Goal: Transaction & Acquisition: Purchase product/service

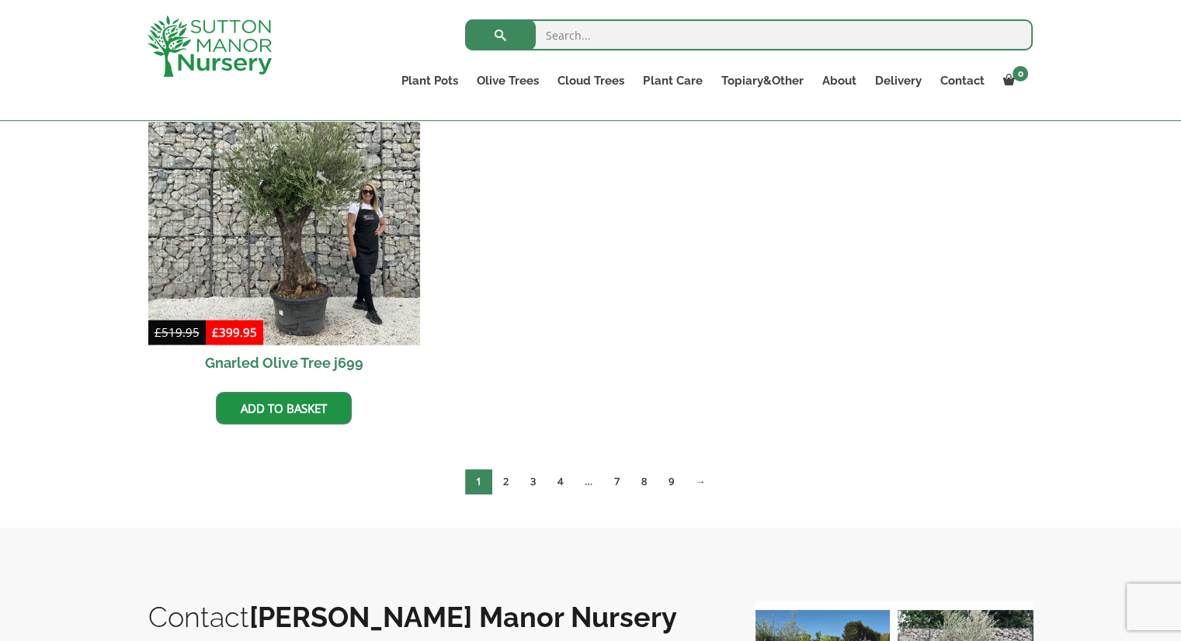
scroll to position [1983, 0]
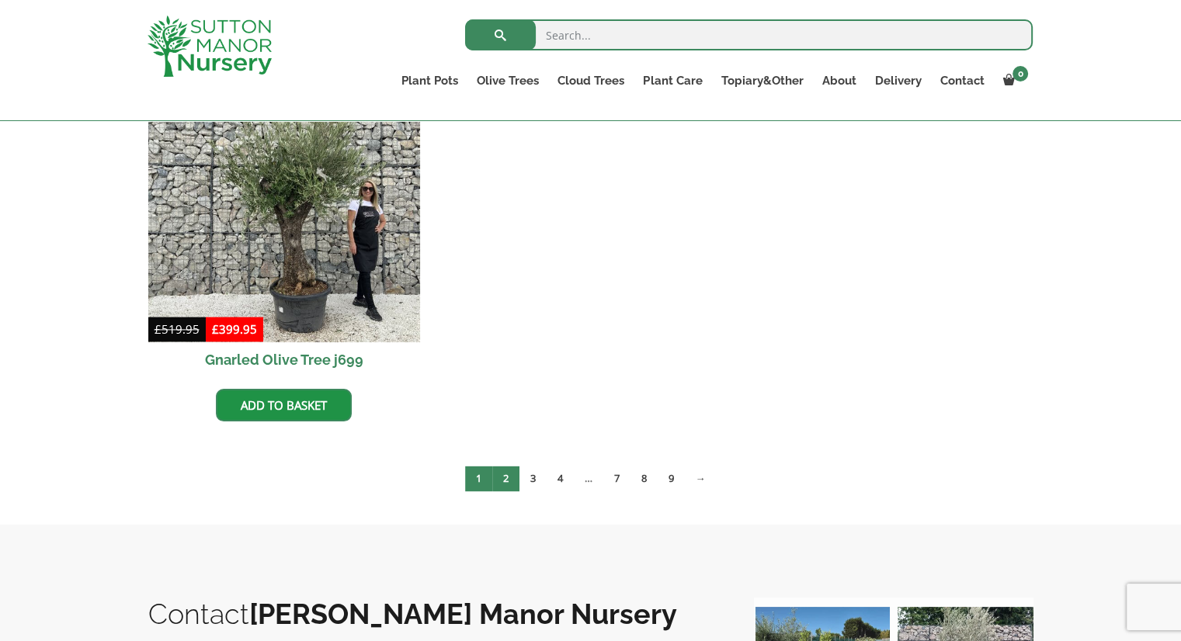
click at [500, 481] on link "2" at bounding box center [505, 479] width 27 height 26
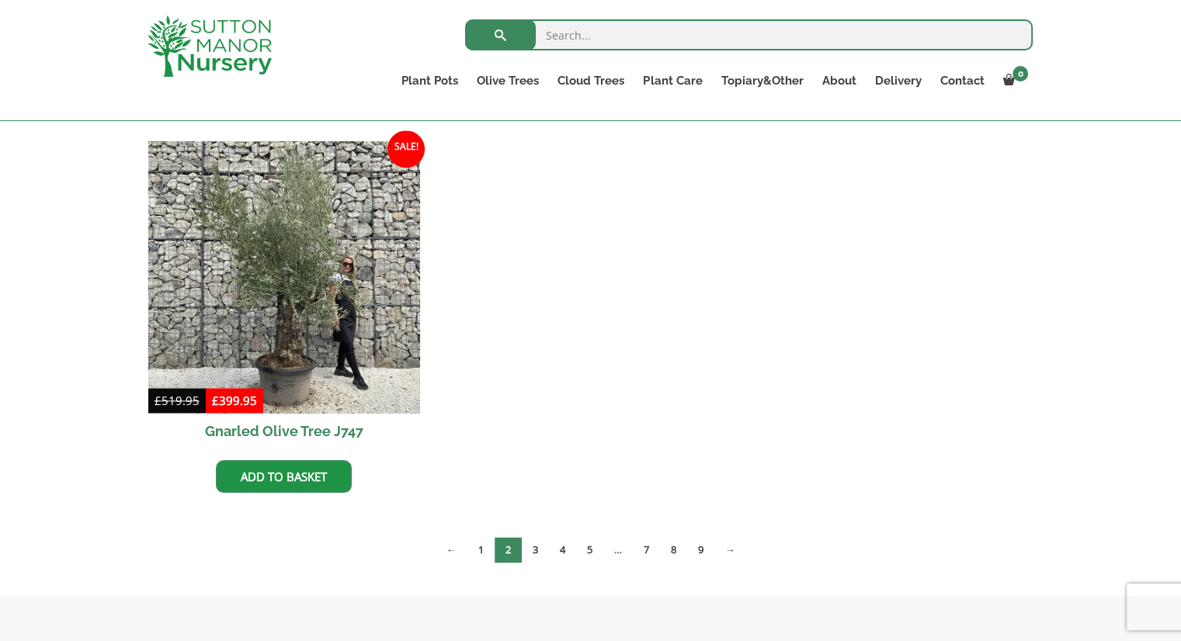
scroll to position [1603, 0]
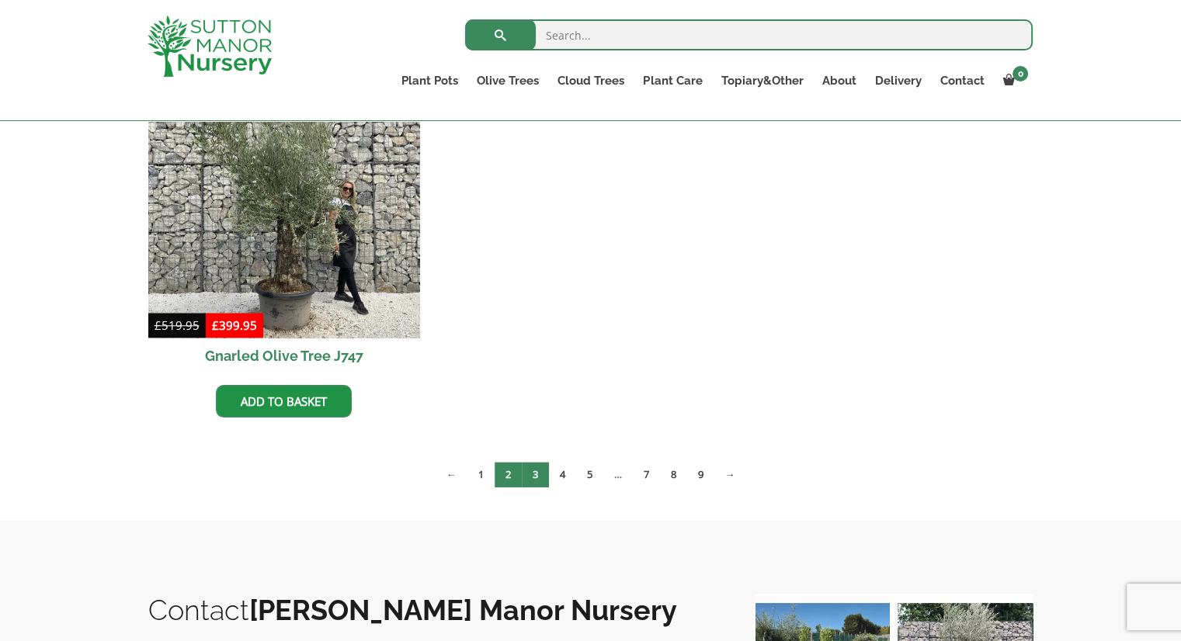
click at [537, 470] on link "3" at bounding box center [535, 475] width 27 height 26
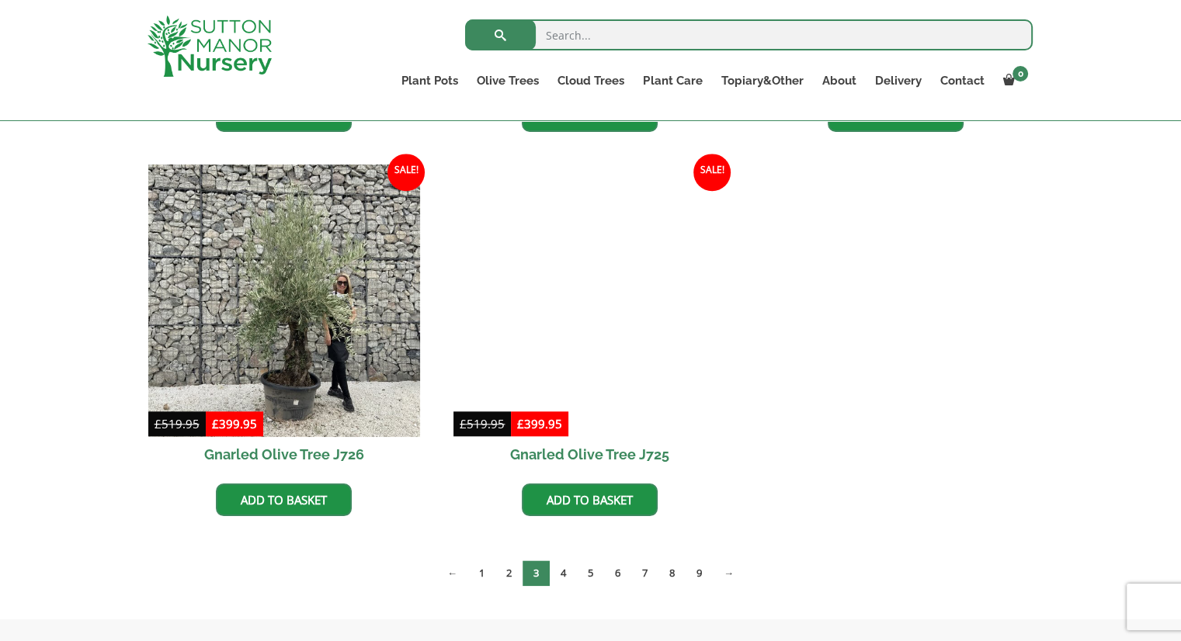
scroll to position [1525, 0]
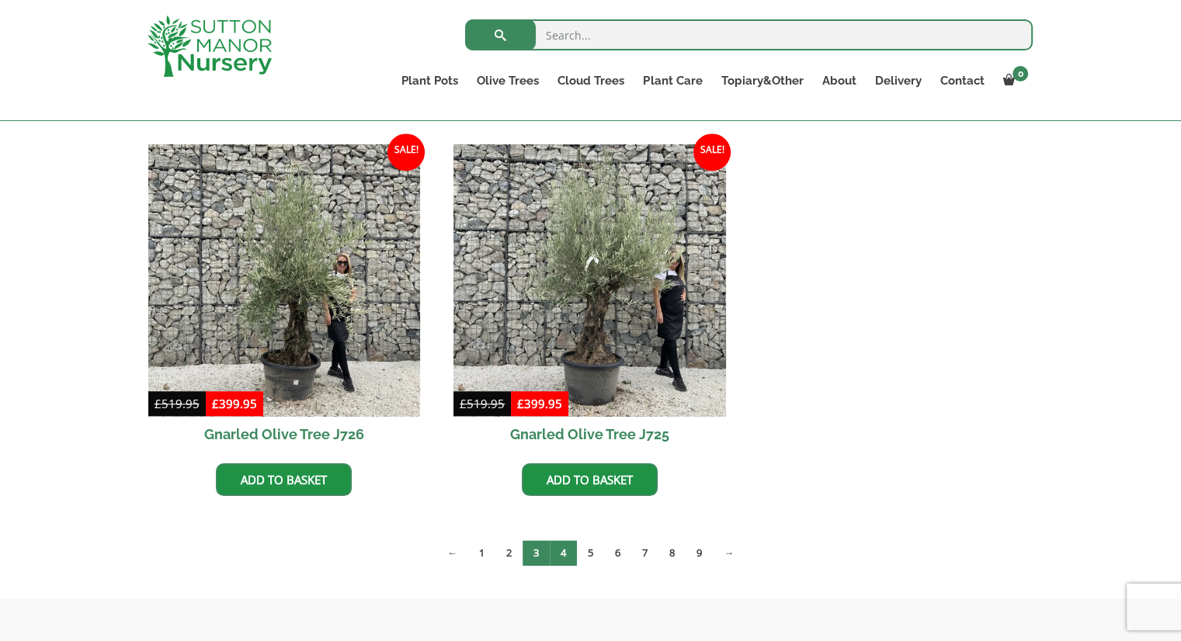
click at [566, 546] on link "4" at bounding box center [563, 553] width 27 height 26
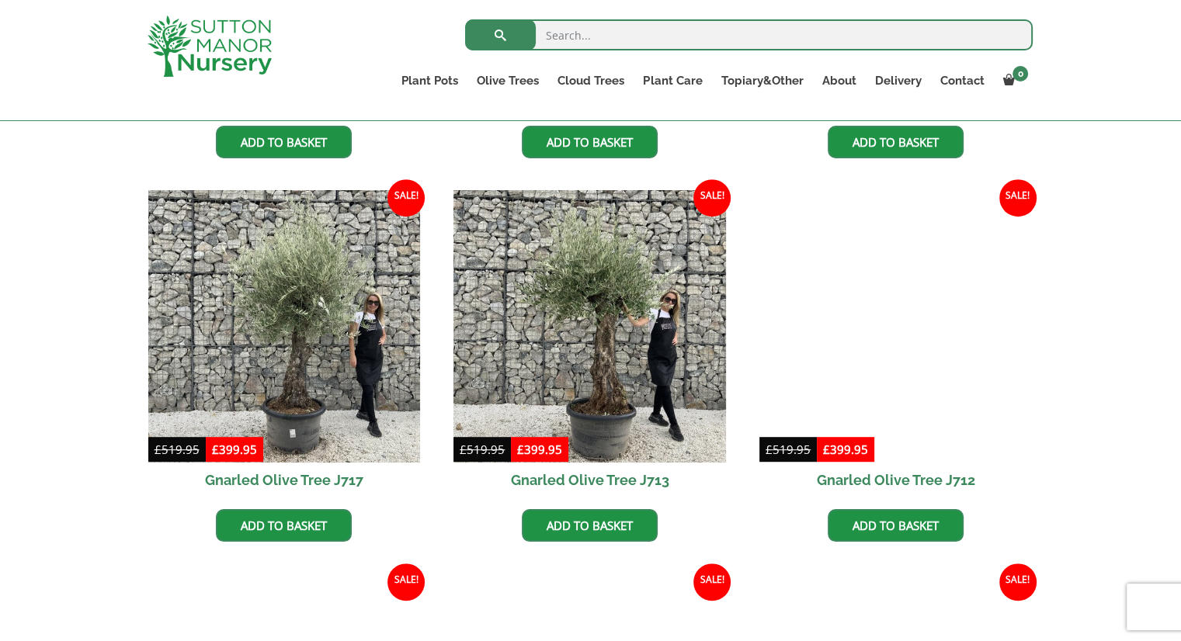
scroll to position [708, 0]
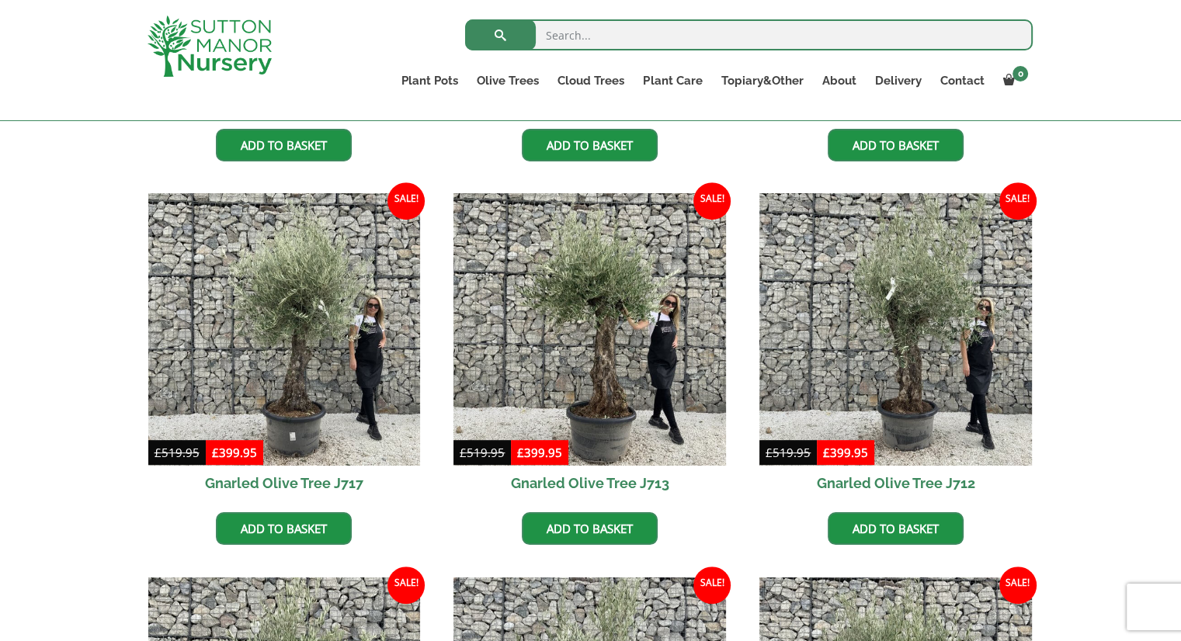
drag, startPoint x: 1186, startPoint y: 84, endPoint x: 1192, endPoint y: 240, distance: 156.1
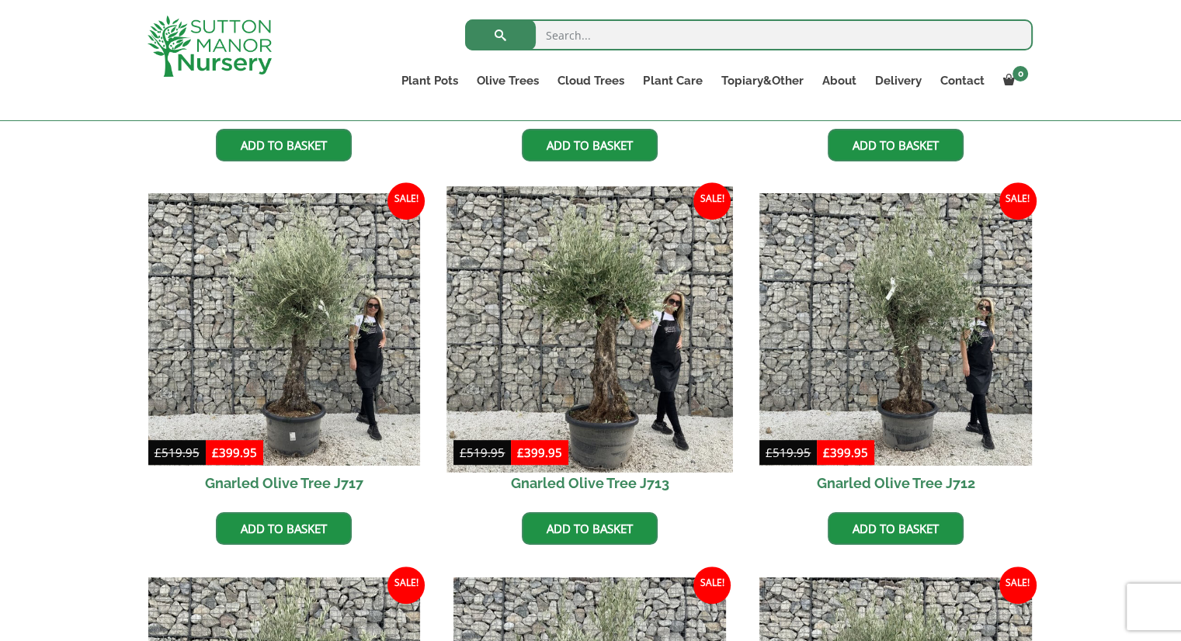
click at [580, 364] on img at bounding box center [590, 330] width 286 height 286
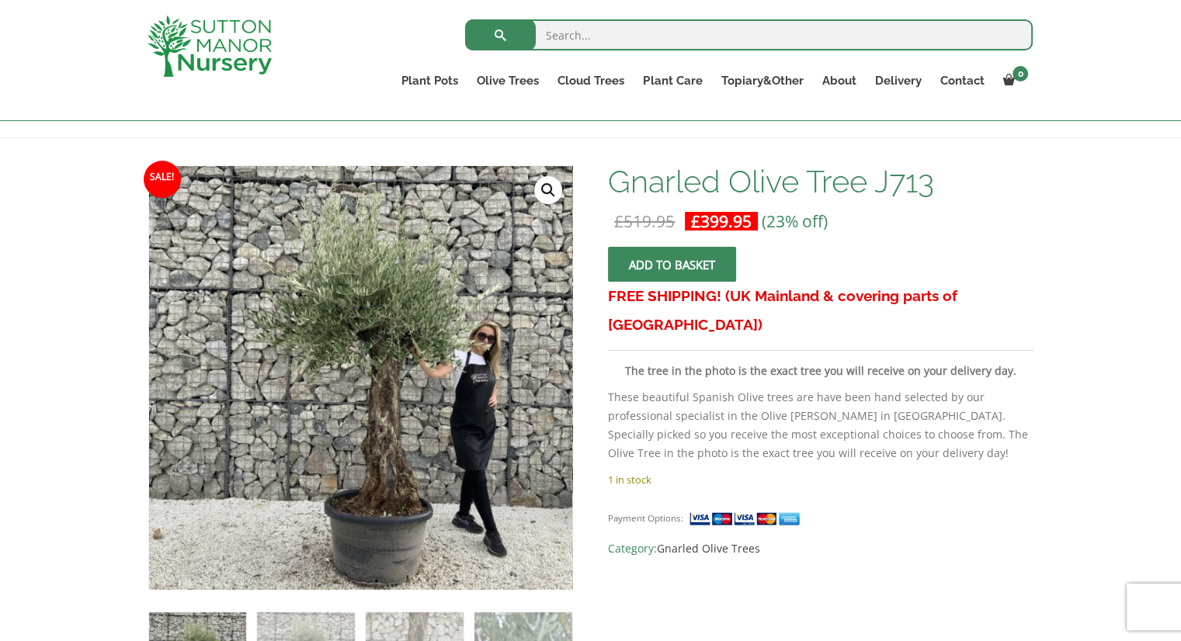
scroll to position [201, 0]
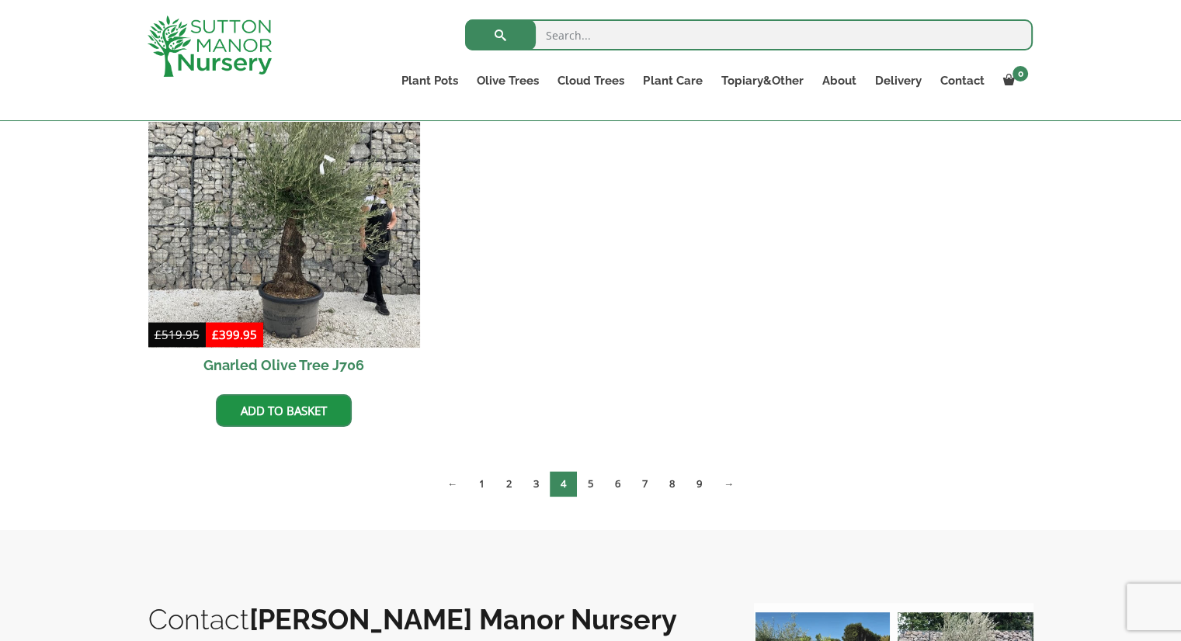
scroll to position [1612, 0]
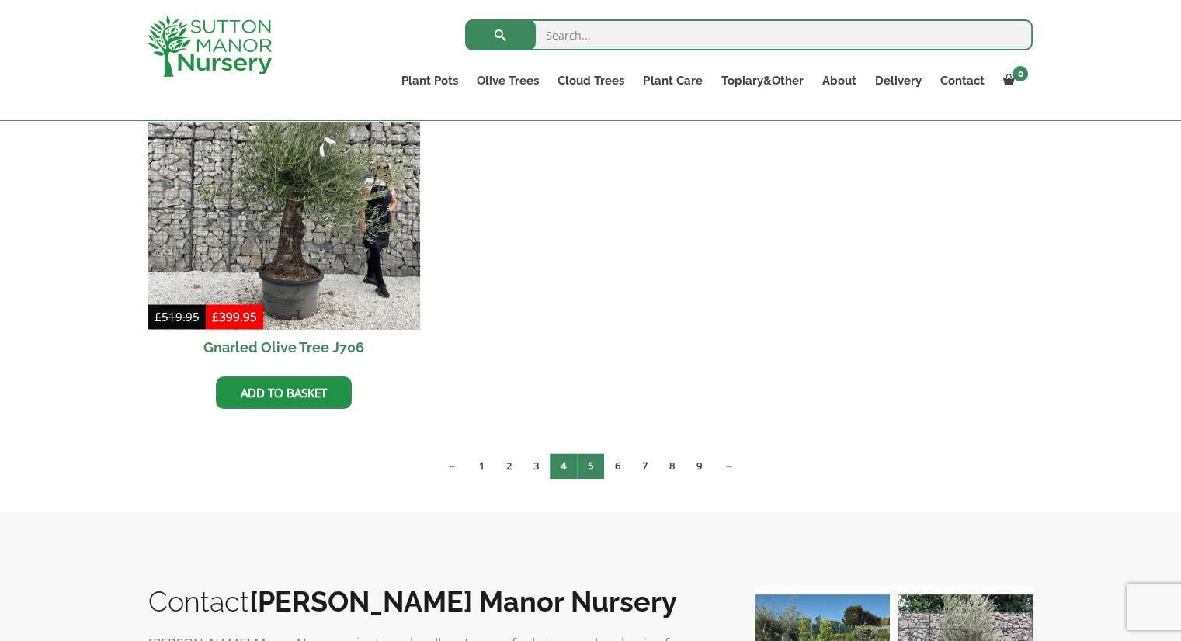
click at [594, 460] on link "5" at bounding box center [590, 466] width 27 height 26
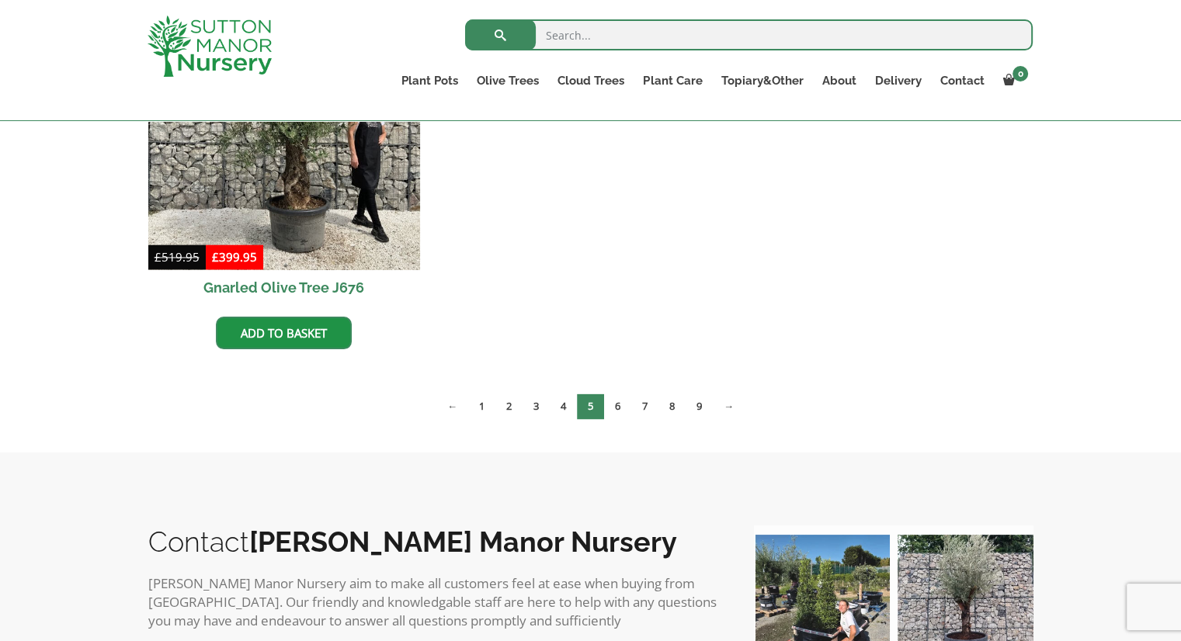
scroll to position [2476, 0]
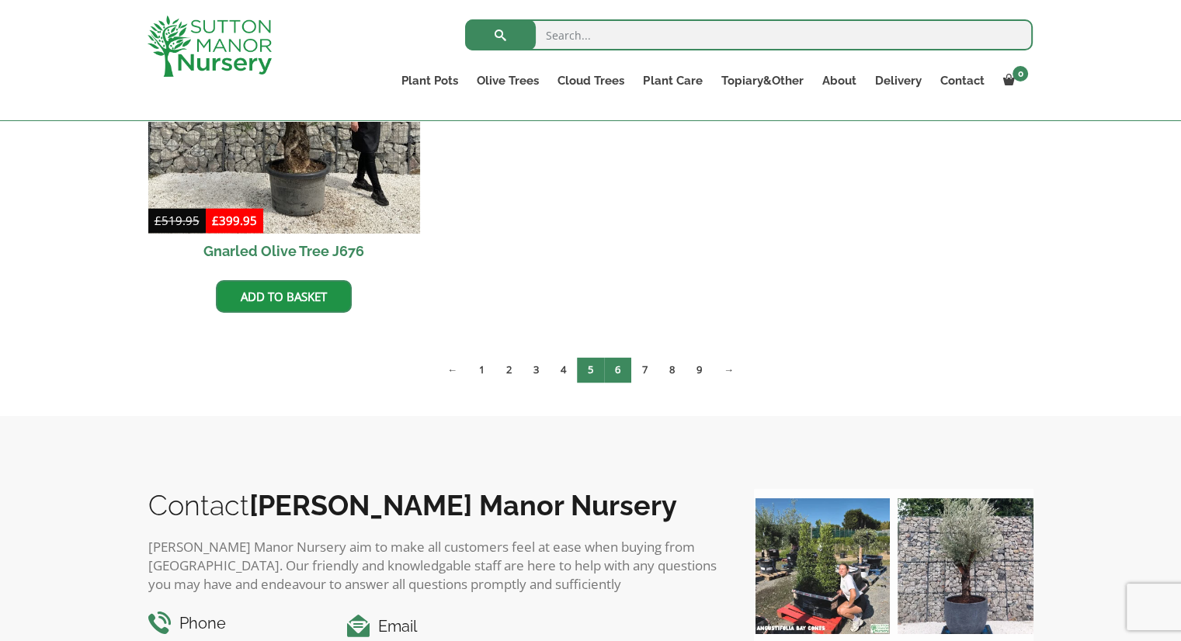
click at [621, 368] on link "6" at bounding box center [617, 370] width 27 height 26
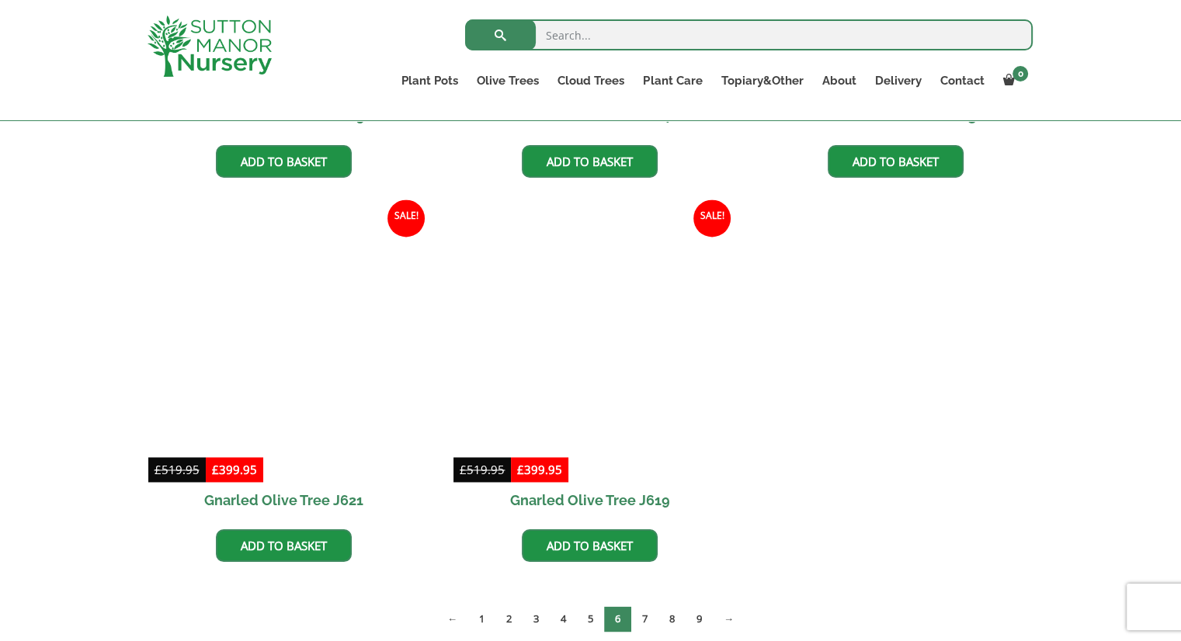
scroll to position [2257, 0]
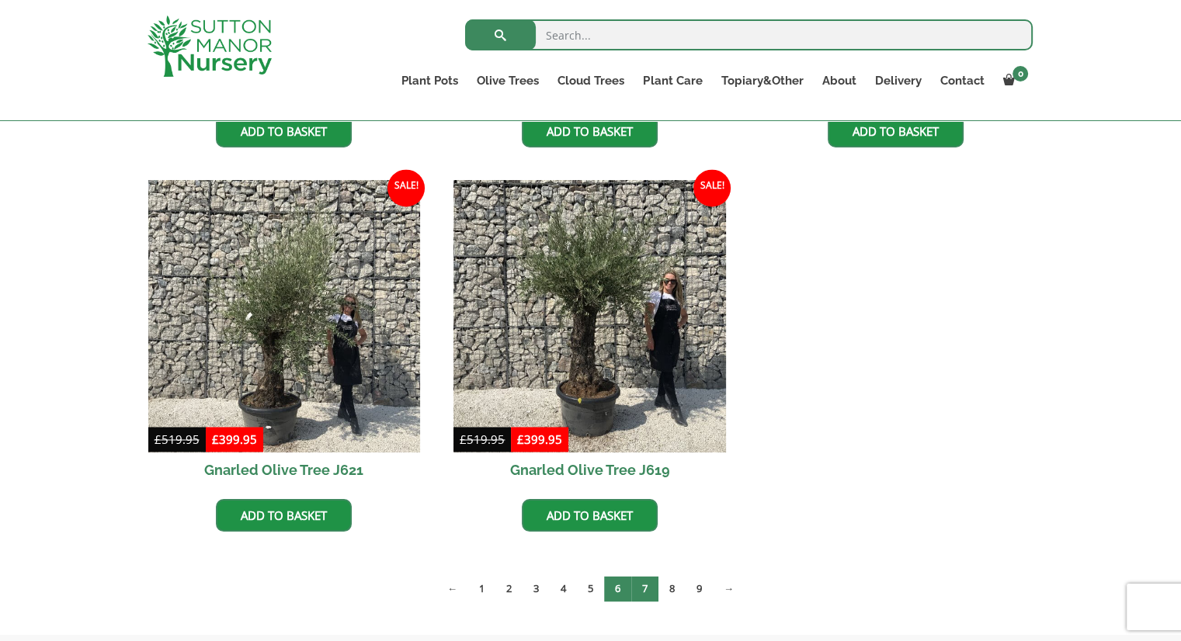
click at [646, 581] on link "7" at bounding box center [644, 589] width 27 height 26
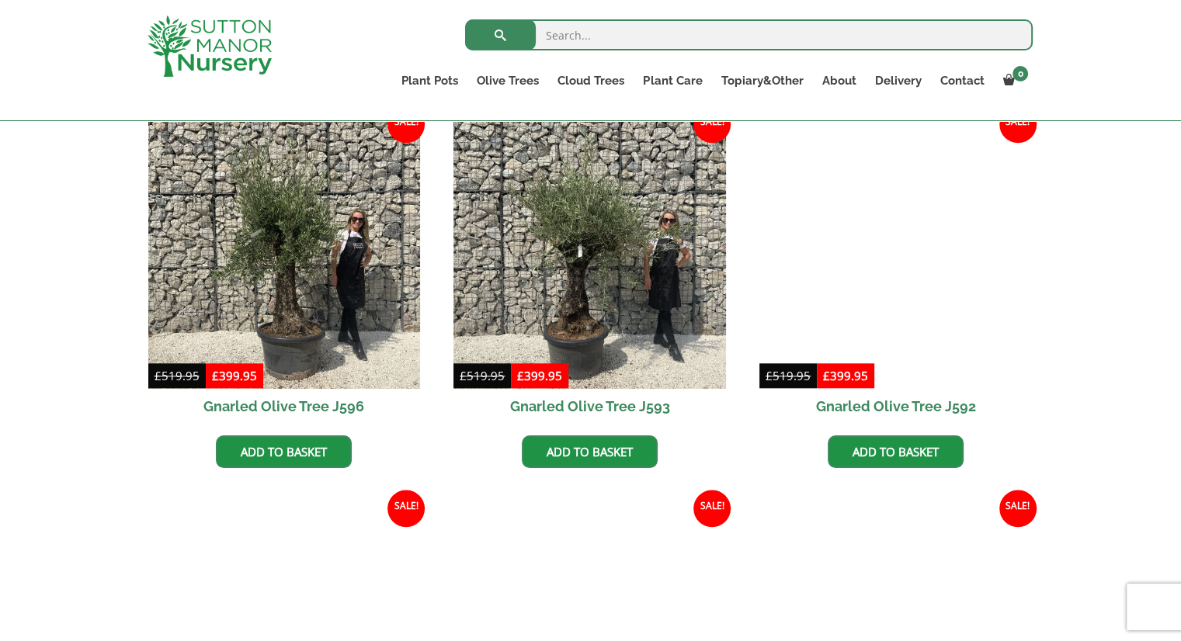
scroll to position [1525, 0]
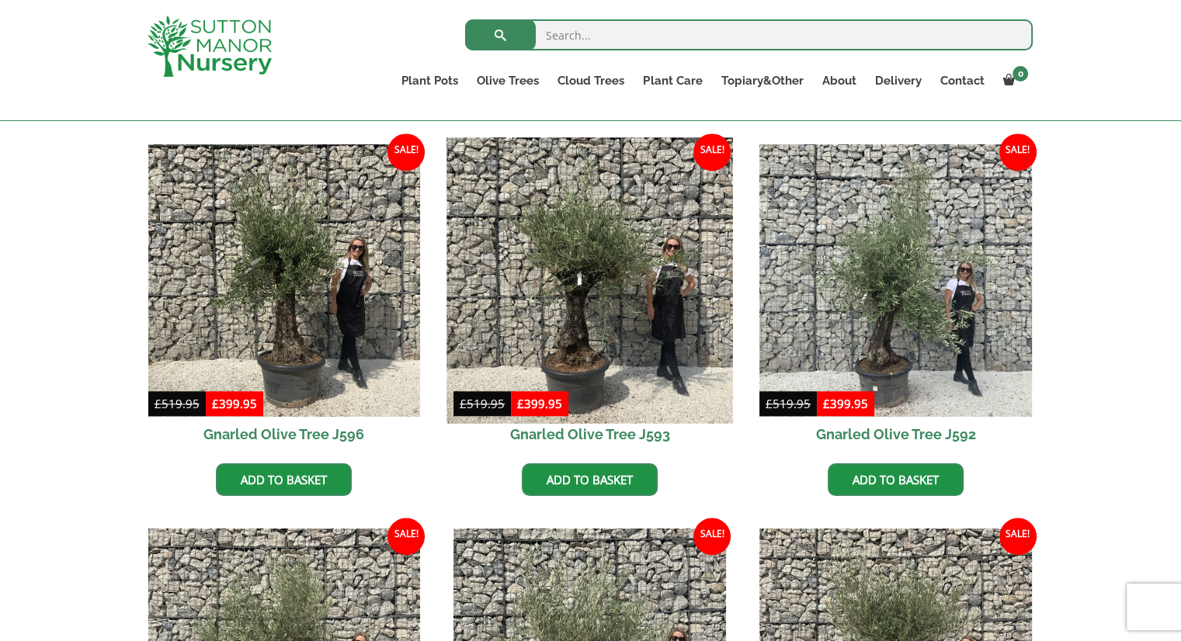
click at [587, 194] on img at bounding box center [590, 281] width 286 height 286
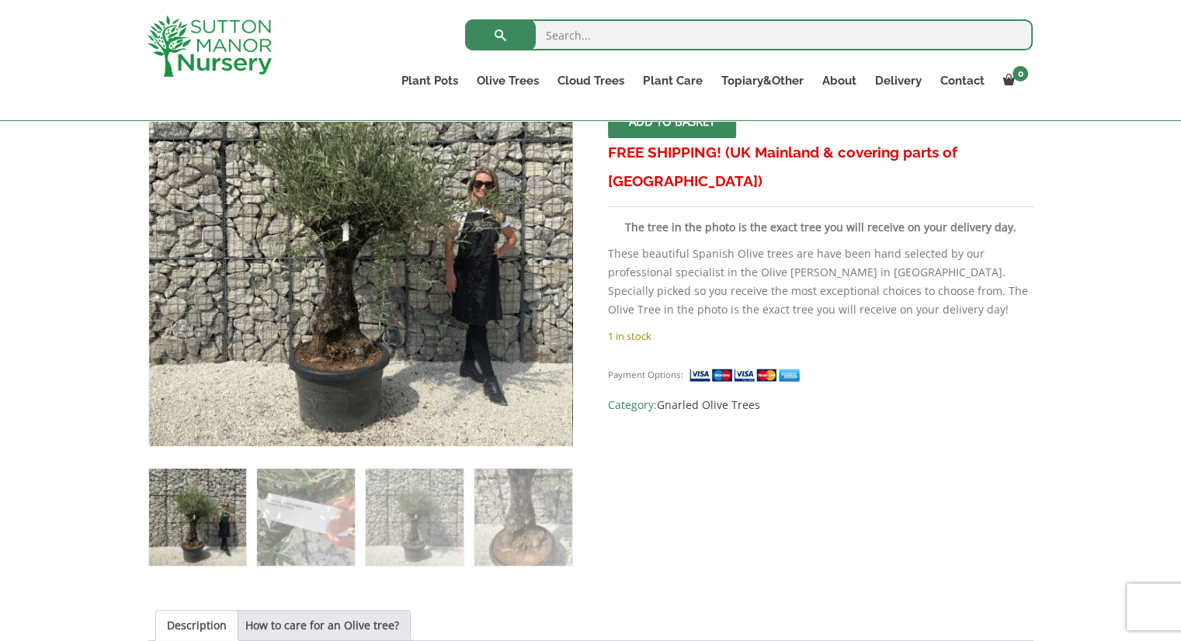
scroll to position [352, 0]
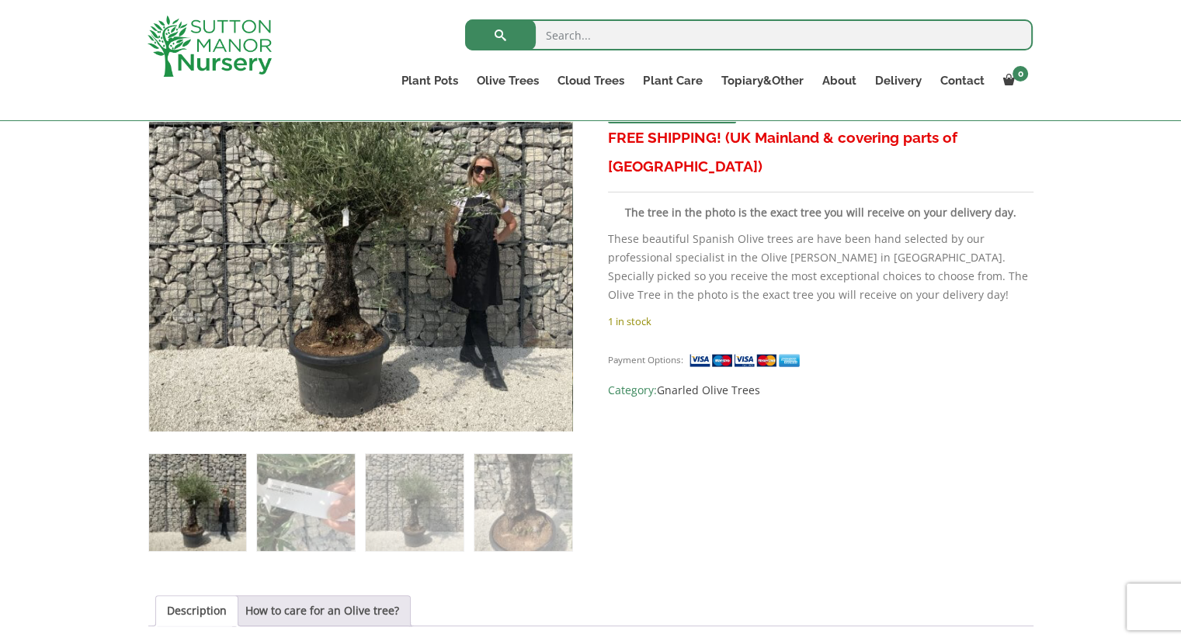
click at [180, 500] on img at bounding box center [197, 502] width 97 height 97
